Goal: Information Seeking & Learning: Learn about a topic

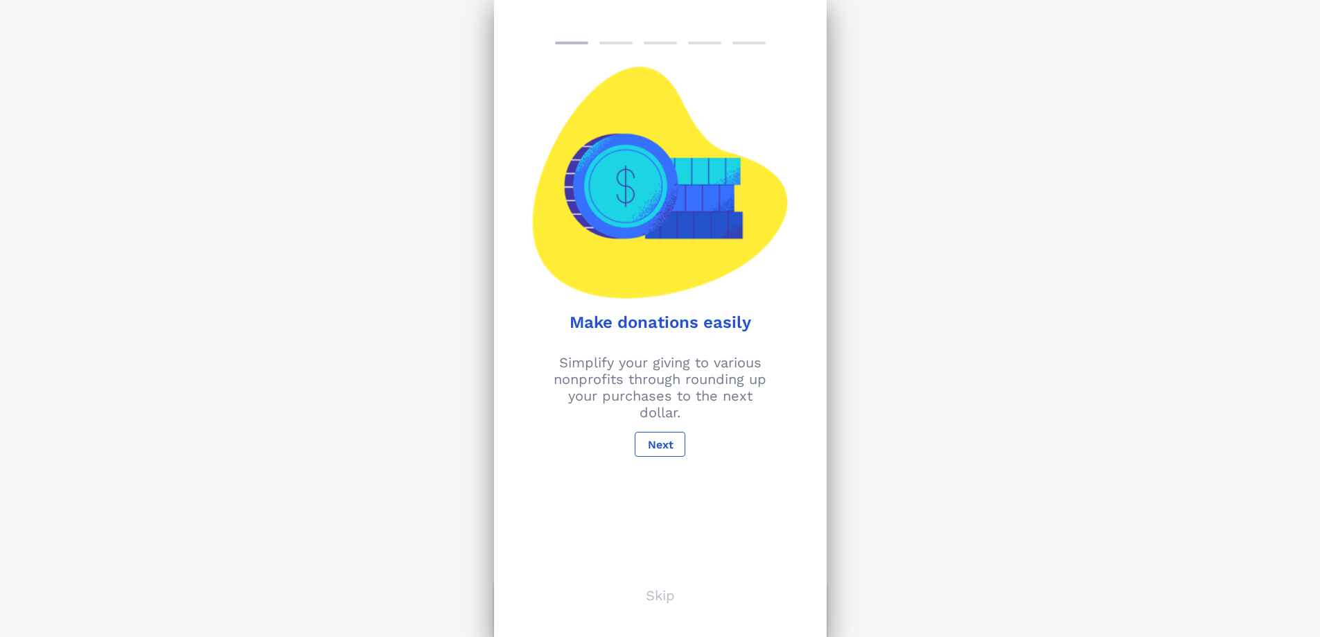
click at [666, 602] on p "Skip" at bounding box center [660, 595] width 29 height 17
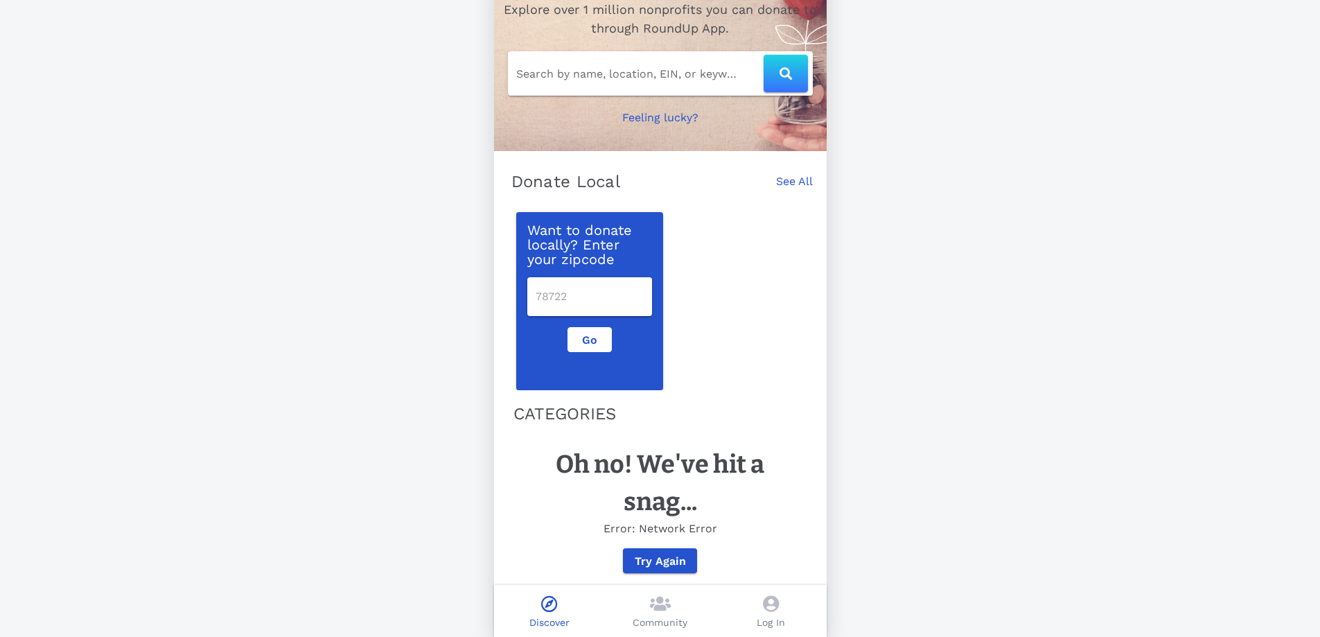
scroll to position [103, 0]
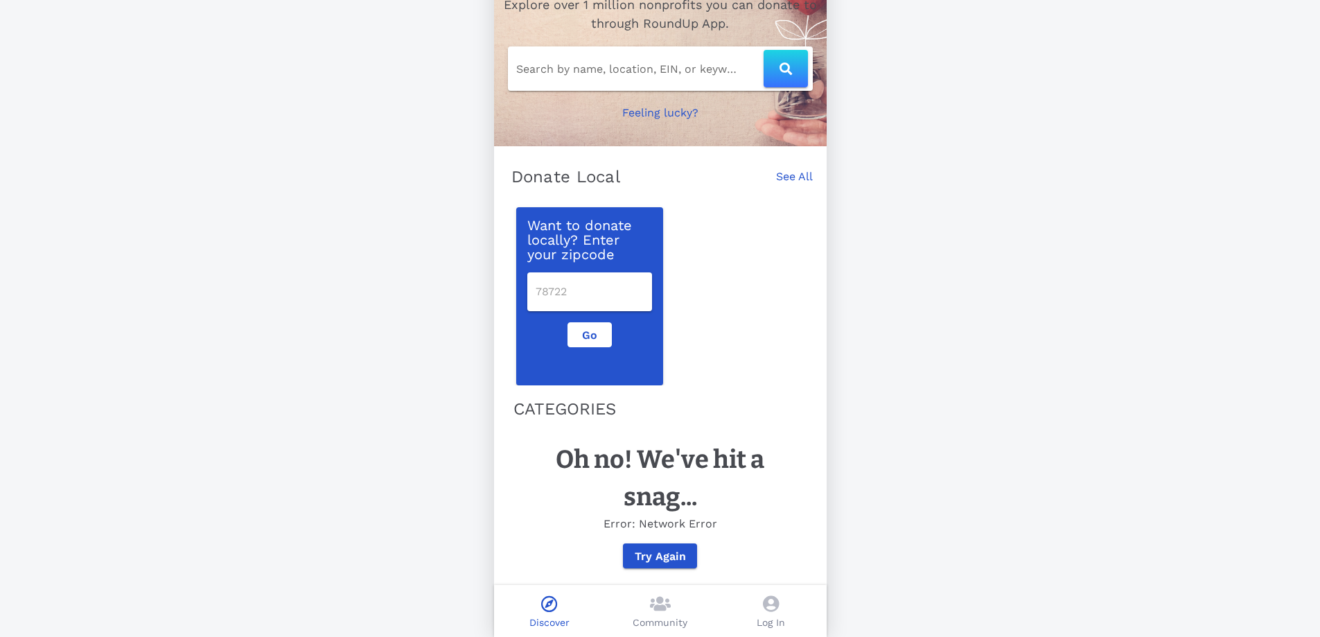
click at [574, 281] on input "number" at bounding box center [590, 292] width 108 height 22
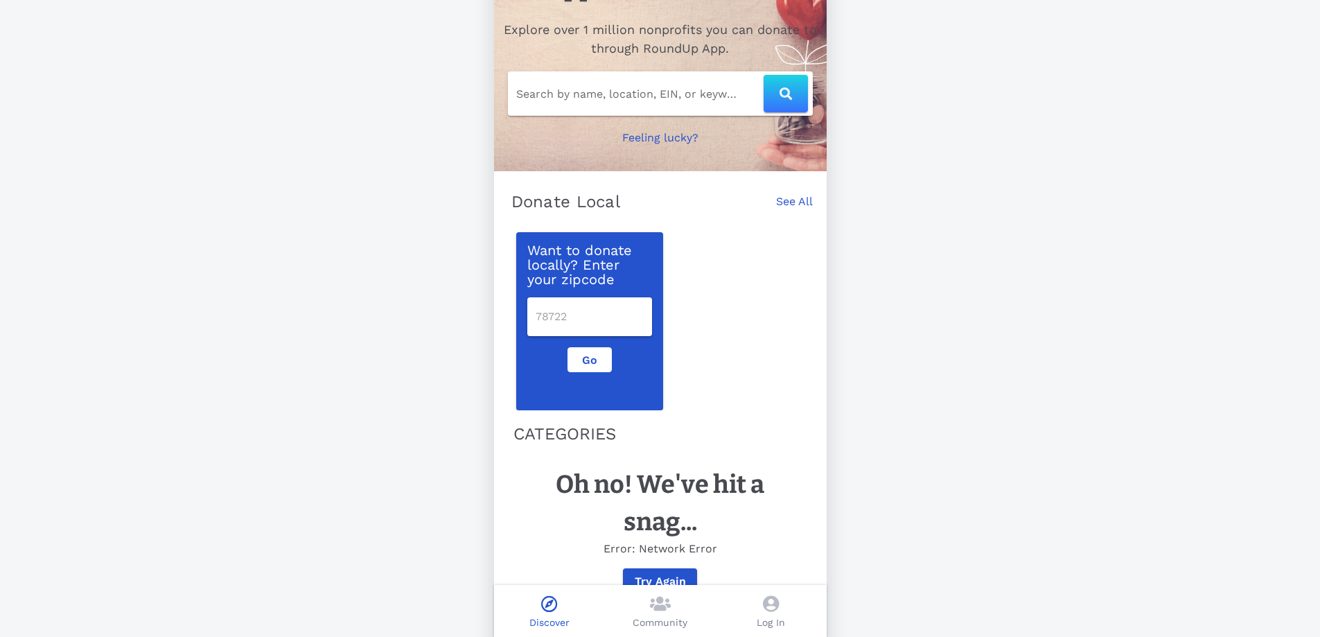
scroll to position [0, 0]
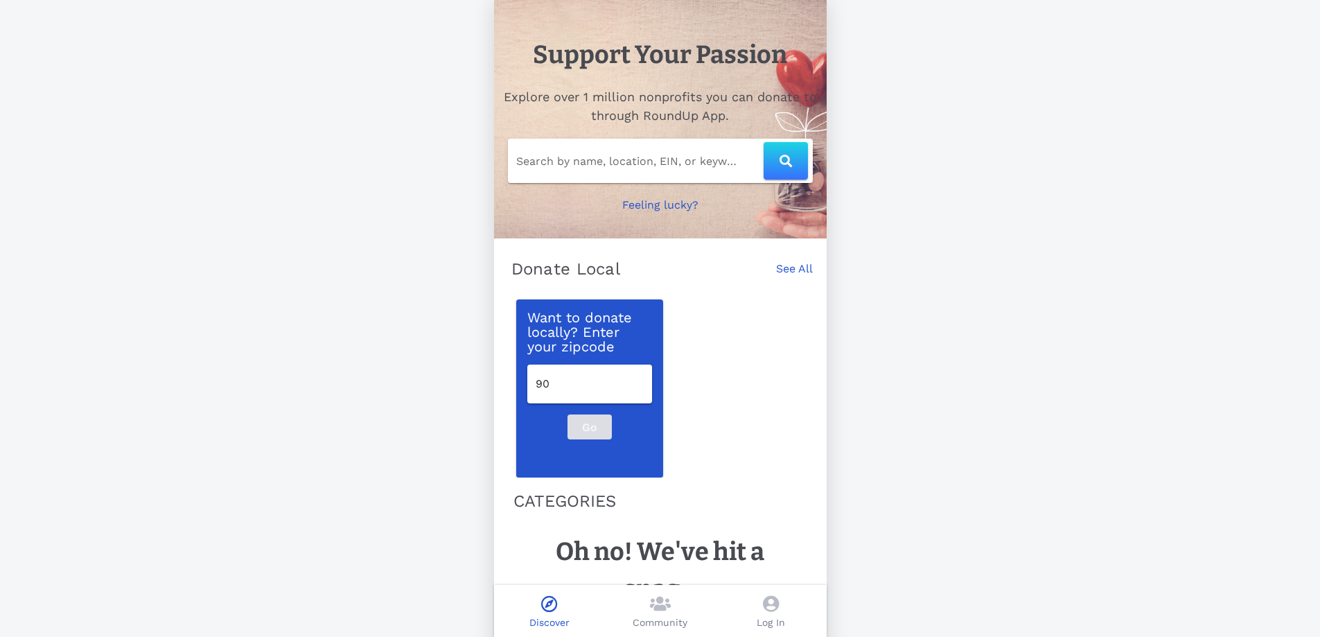
type input "90"
click at [586, 438] on div "Go" at bounding box center [589, 426] width 141 height 25
click at [728, 432] on div "Want to donate locally? Enter your zipcode 90 Go" at bounding box center [660, 384] width 305 height 186
click at [810, 274] on link "See All" at bounding box center [794, 276] width 37 height 30
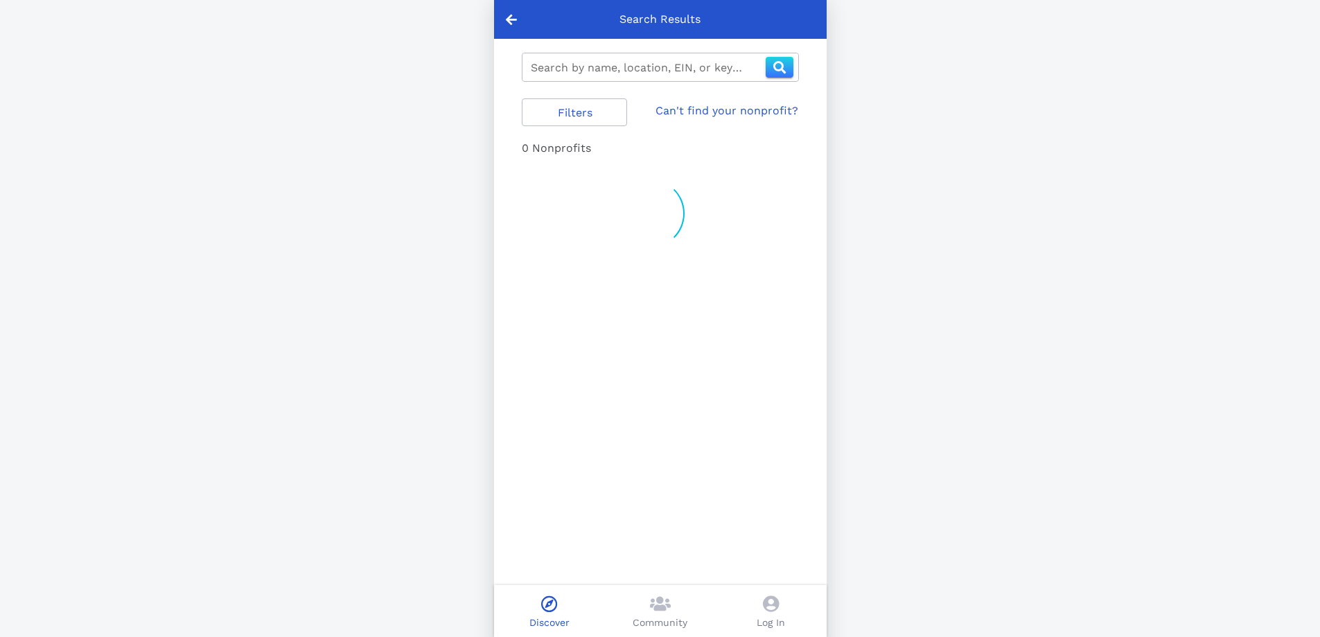
click at [568, 64] on input "Search by name, location, EIN, or keyword" at bounding box center [648, 67] width 235 height 22
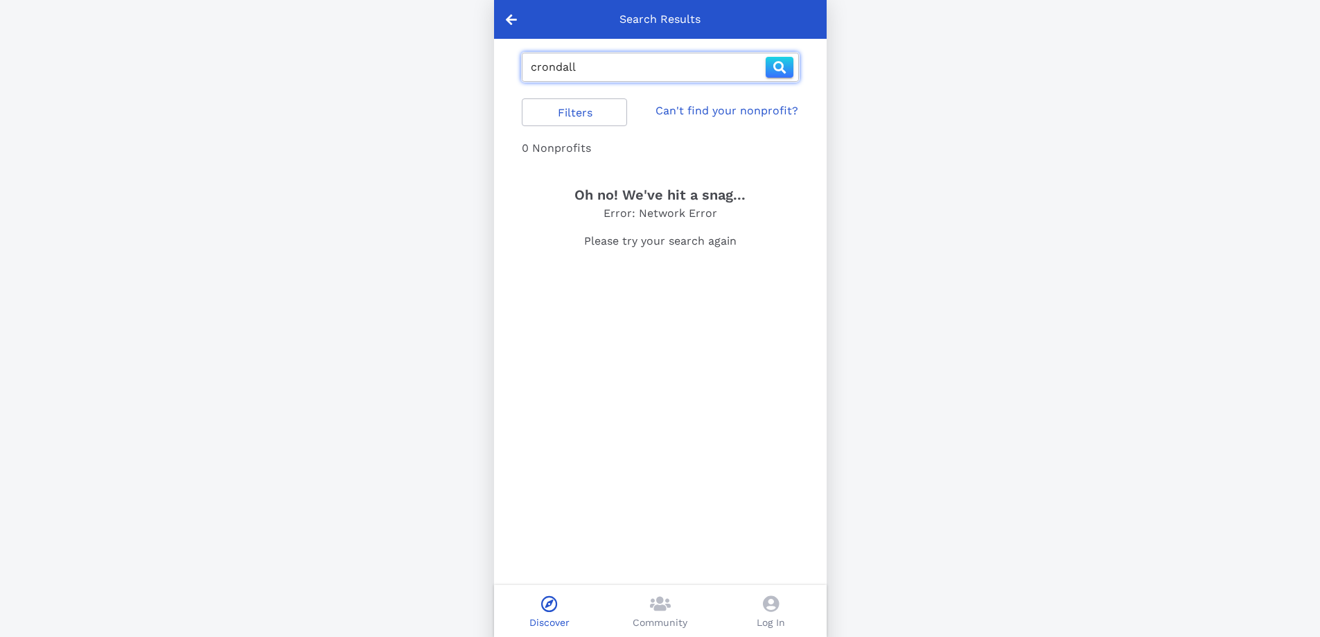
type input "crondall"
